Goal: Transaction & Acquisition: Book appointment/travel/reservation

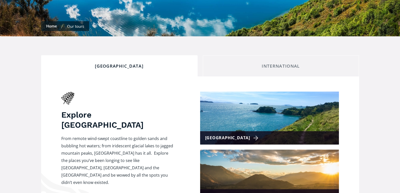
checkbox input "true"
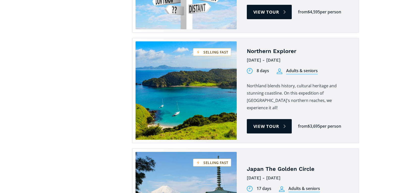
scroll to position [1483, 0]
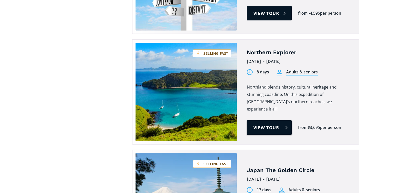
click at [265, 120] on link "View tour" at bounding box center [269, 127] width 45 height 14
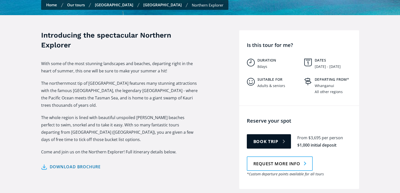
scroll to position [183, 0]
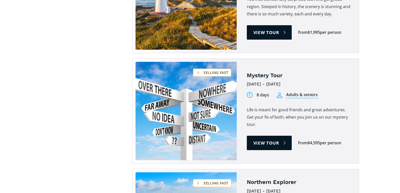
scroll to position [1350, 0]
